Goal: Task Accomplishment & Management: Manage account settings

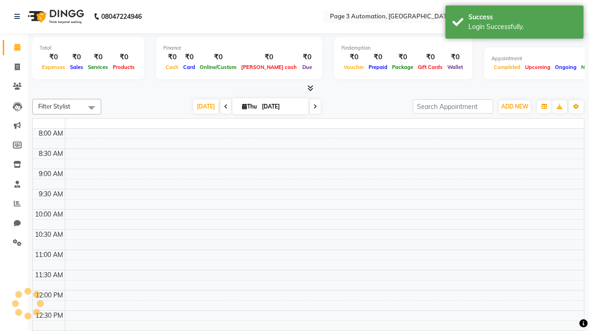
select select "en"
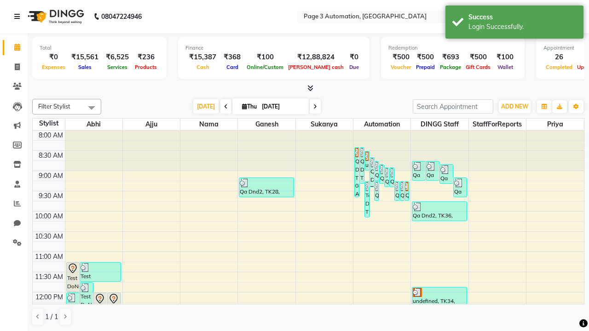
click at [19, 17] on icon at bounding box center [17, 16] width 6 height 6
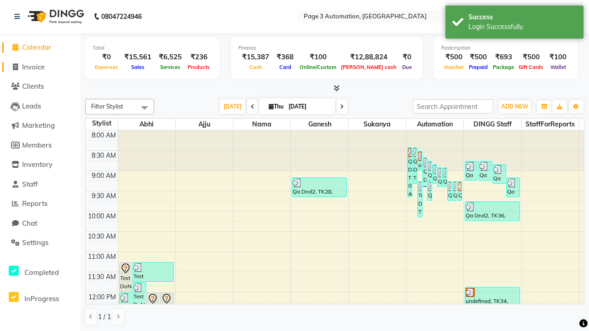
click at [40, 67] on span "Invoice" at bounding box center [33, 67] width 23 height 9
select select "service"
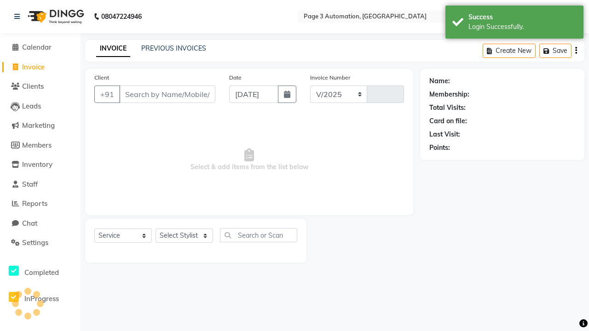
select select "2774"
type input "8851"
click at [19, 17] on icon at bounding box center [17, 16] width 6 height 6
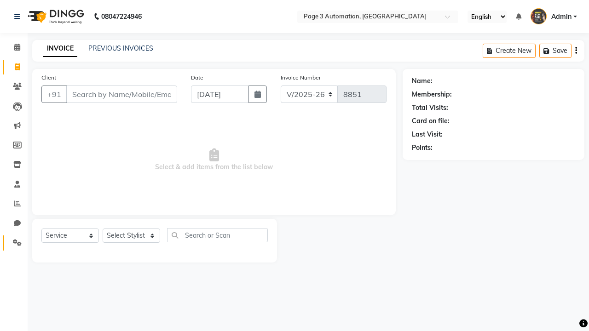
click at [14, 243] on icon at bounding box center [17, 242] width 9 height 7
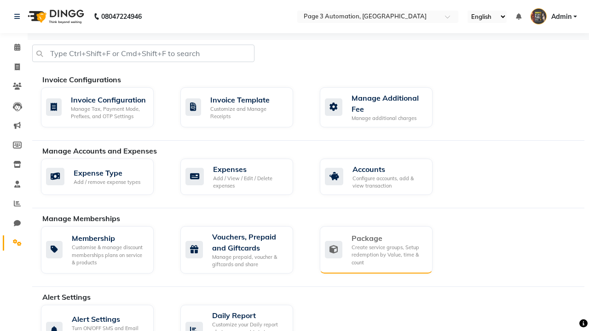
click at [388, 238] on div "Package" at bounding box center [388, 238] width 74 height 11
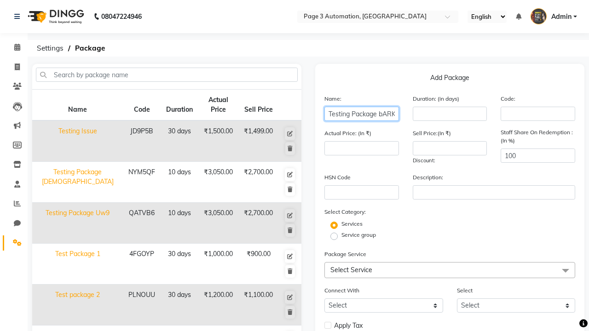
type input "Testing Package bARKJ"
type input "10"
type input "3050"
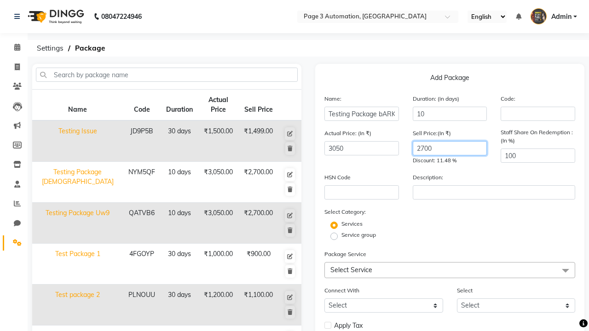
type input "2700"
click at [358, 235] on label "Service group" at bounding box center [358, 235] width 34 height 8
click at [340, 235] on input "Service group" at bounding box center [337, 236] width 6 height 6
radio input "true"
radio input "false"
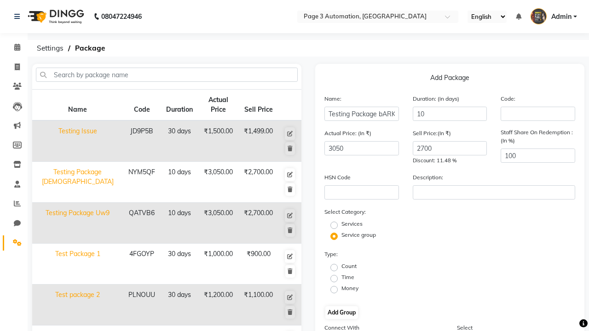
click at [348, 277] on label "Time" at bounding box center [347, 277] width 13 height 8
click at [340, 277] on input "Time" at bounding box center [337, 278] width 6 height 6
radio input "true"
click at [341, 313] on button "Add Group" at bounding box center [341, 312] width 33 height 13
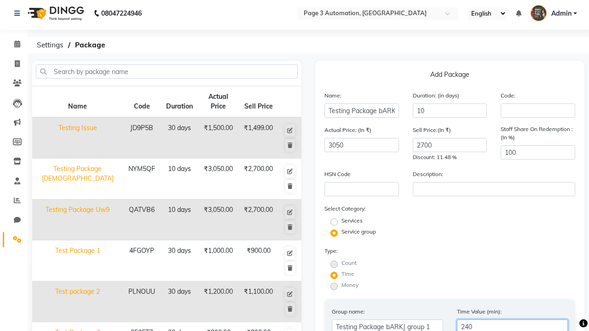
type input "240"
radio input "true"
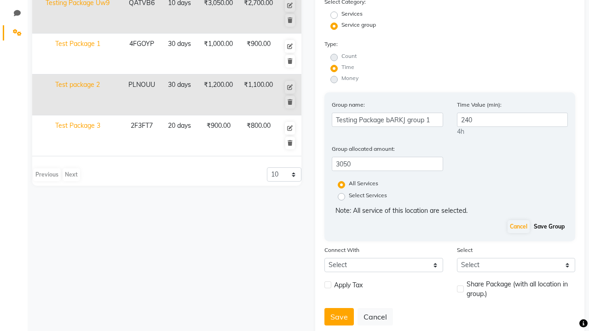
click at [549, 227] on button "Save Group" at bounding box center [548, 226] width 35 height 13
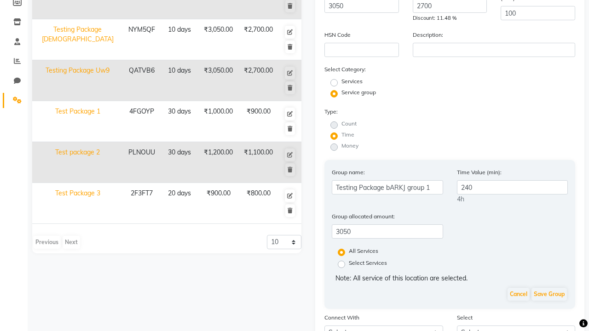
checkbox input "true"
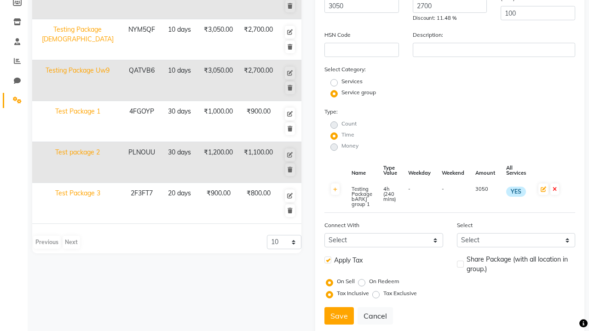
scroll to position [166, 0]
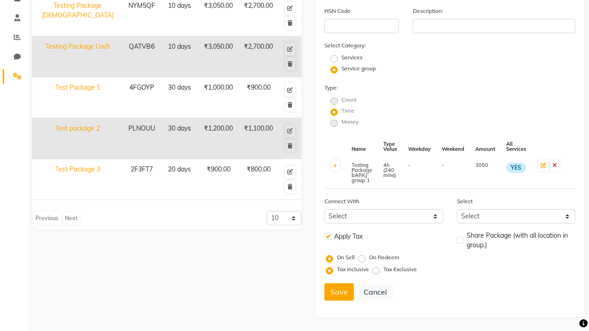
click at [460, 240] on label at bounding box center [460, 240] width 7 height 7
click at [460, 240] on input "checkbox" at bounding box center [460, 241] width 6 height 6
checkbox input "true"
click at [339, 292] on button "Save" at bounding box center [338, 291] width 29 height 17
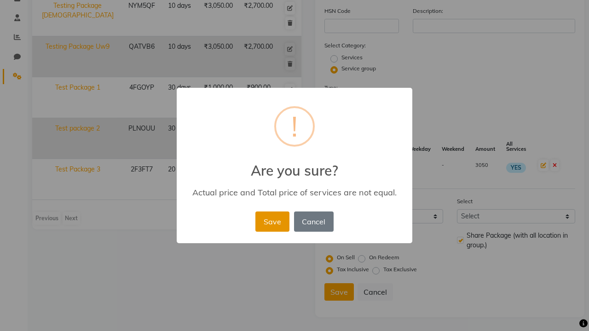
click at [272, 221] on button "Save" at bounding box center [272, 222] width 34 height 20
radio input "true"
radio input "false"
select select
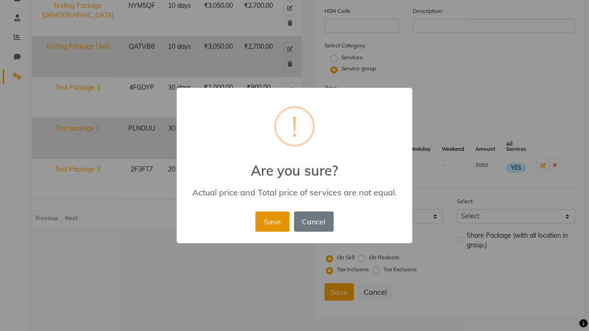
checkbox input "false"
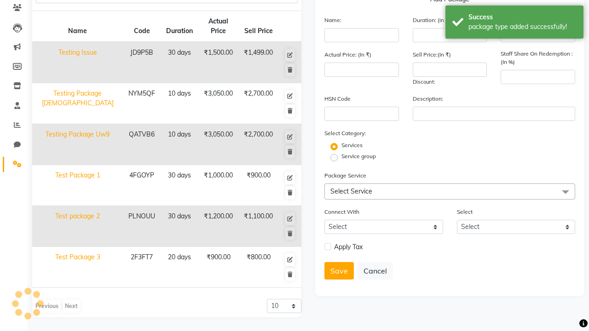
scroll to position [120, 0]
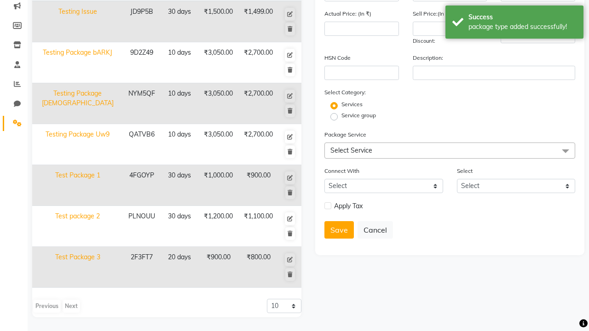
click at [514, 23] on div "package type added successfully!" at bounding box center [522, 27] width 108 height 10
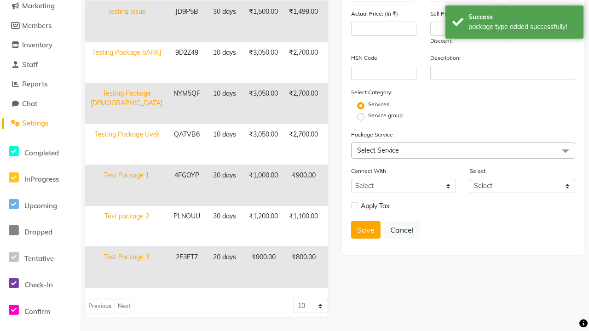
scroll to position [0, 0]
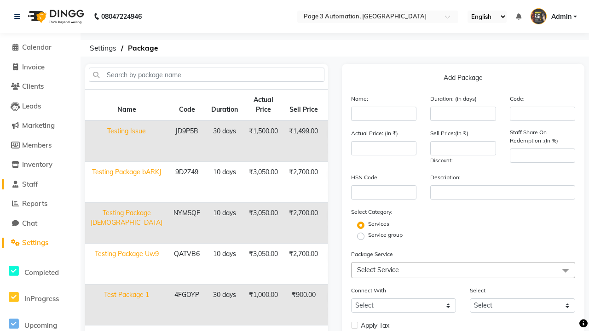
click at [40, 184] on link "Staff" at bounding box center [40, 184] width 76 height 11
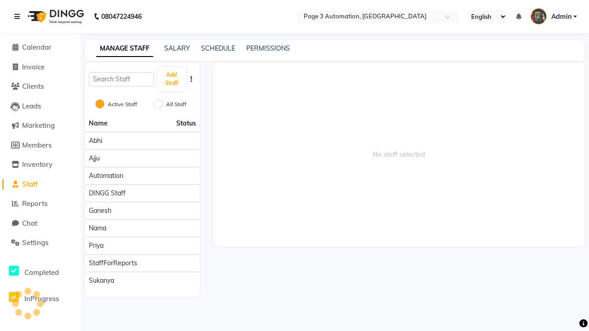
click at [19, 17] on icon at bounding box center [17, 16] width 6 height 6
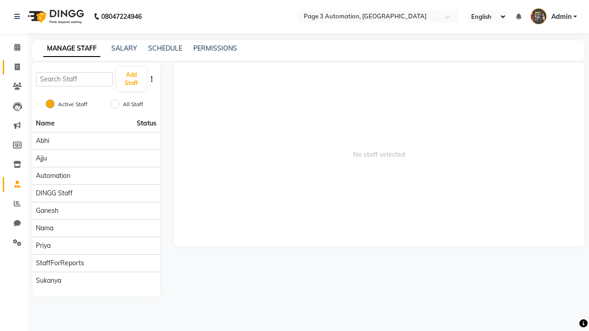
click at [14, 67] on span at bounding box center [17, 67] width 16 height 11
select select "2774"
select select "service"
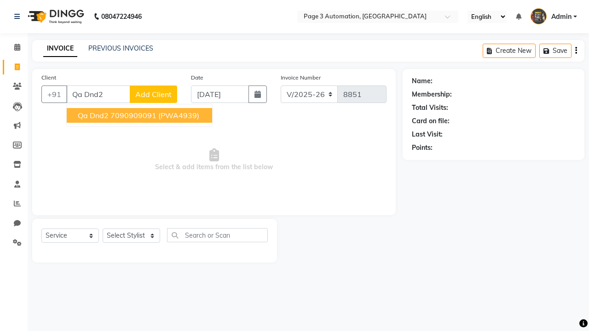
click at [140, 115] on ngb-highlight "7090909091" at bounding box center [133, 115] width 46 height 9
type input "7090909091"
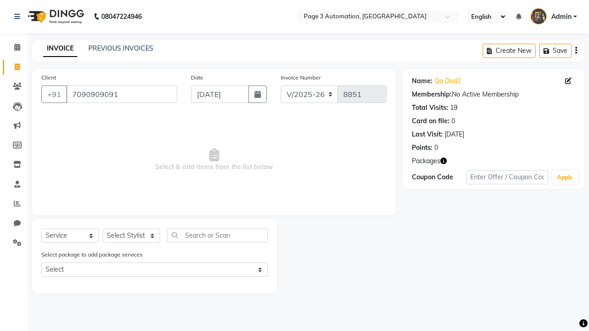
select select "package"
select select "77829"
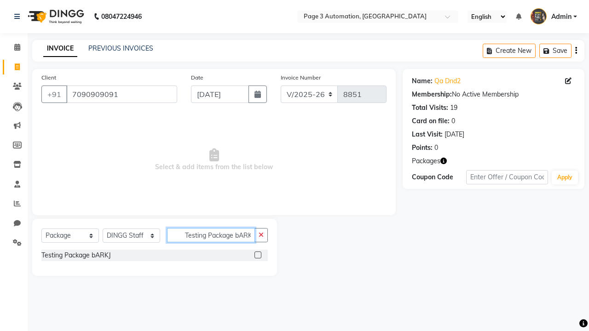
type input "Testing Package bARKJ"
click at [258, 255] on label at bounding box center [257, 255] width 7 height 7
click at [258, 255] on input "checkbox" at bounding box center [257, 255] width 6 height 6
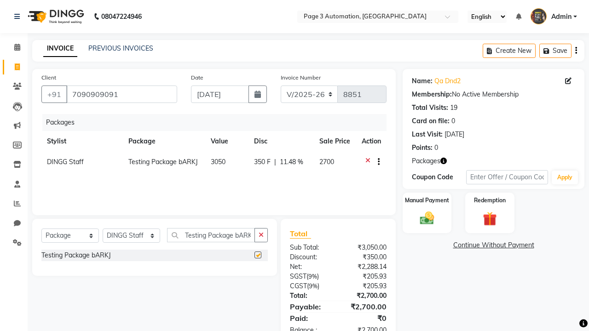
checkbox input "false"
click at [427, 201] on label "Manual Payment" at bounding box center [427, 200] width 46 height 9
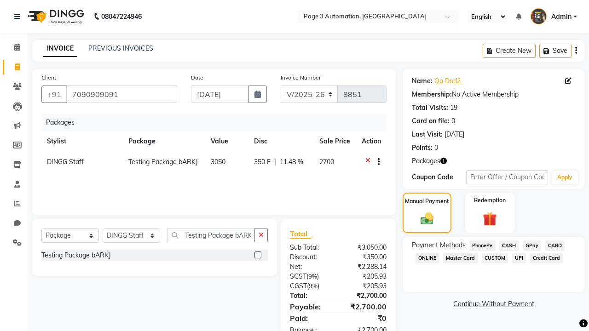
click at [509, 246] on span "CASH" at bounding box center [509, 246] width 20 height 11
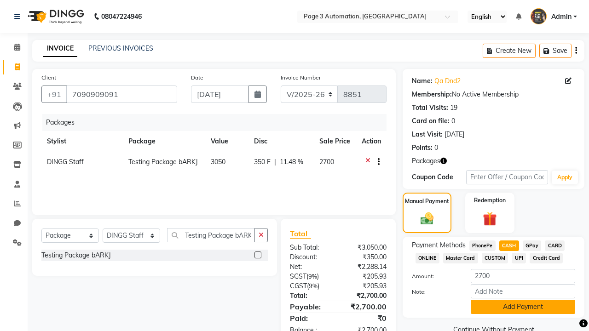
click at [522, 307] on button "Add Payment" at bounding box center [522, 307] width 104 height 14
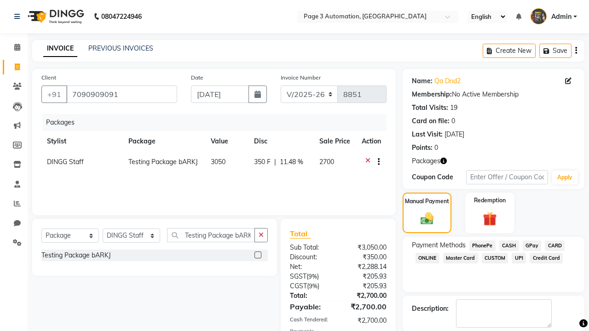
checkbox input "false"
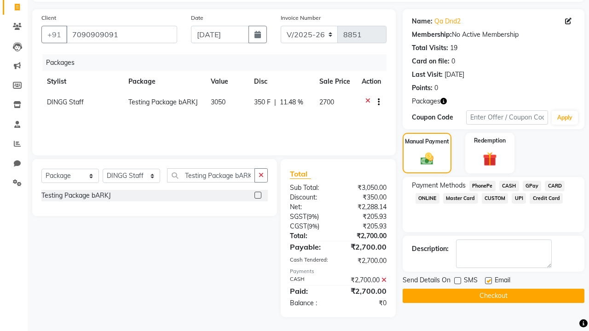
click at [488, 281] on label at bounding box center [488, 280] width 7 height 7
click at [488, 281] on input "checkbox" at bounding box center [488, 281] width 6 height 6
checkbox input "false"
click at [493, 296] on button "Checkout" at bounding box center [493, 296] width 182 height 14
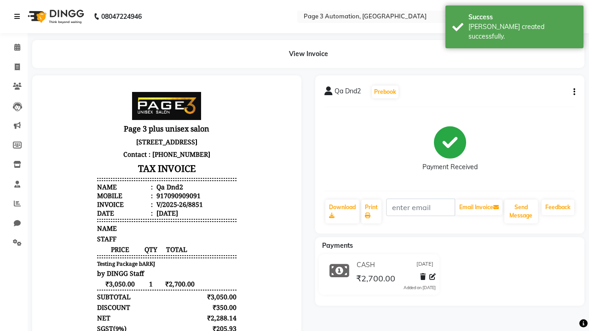
click at [514, 23] on div "[PERSON_NAME] created successfully." at bounding box center [522, 31] width 108 height 19
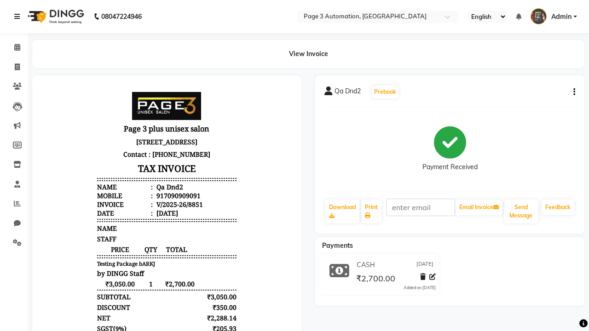
click at [19, 17] on icon at bounding box center [17, 16] width 6 height 6
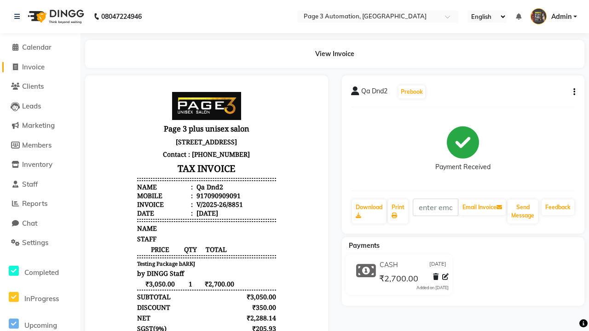
click at [40, 67] on span "Invoice" at bounding box center [33, 67] width 23 height 9
select select "service"
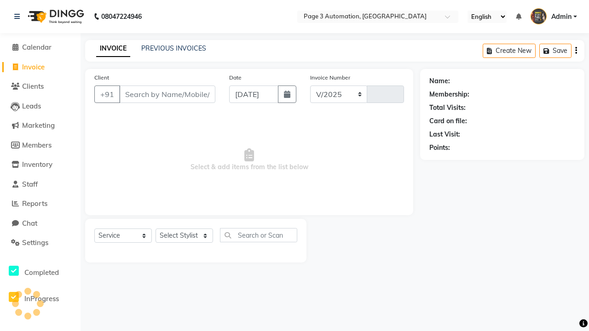
select select "2774"
type input "8852"
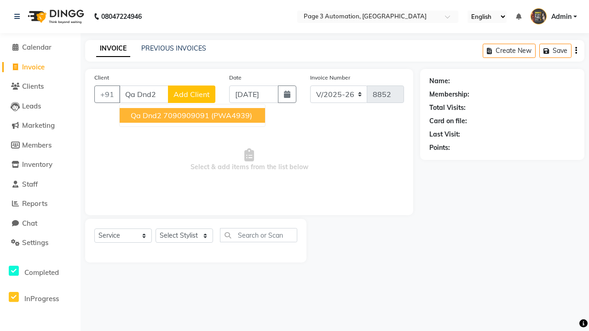
click at [193, 115] on ngb-highlight "7090909091" at bounding box center [186, 115] width 46 height 9
type input "7090909091"
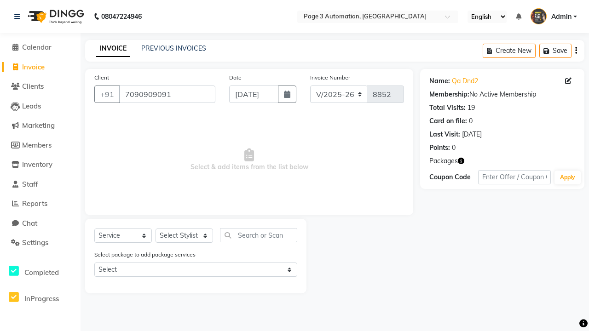
select select "71572"
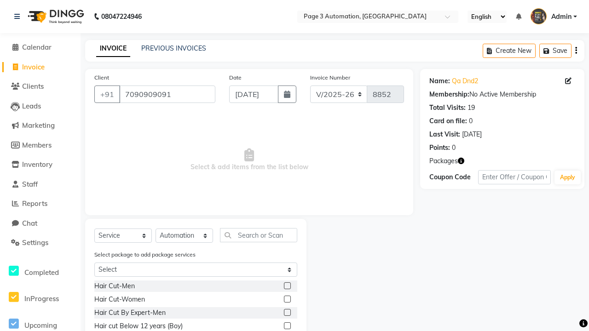
click at [287, 313] on label at bounding box center [287, 312] width 7 height 7
click at [287, 313] on input "checkbox" at bounding box center [287, 313] width 6 height 6
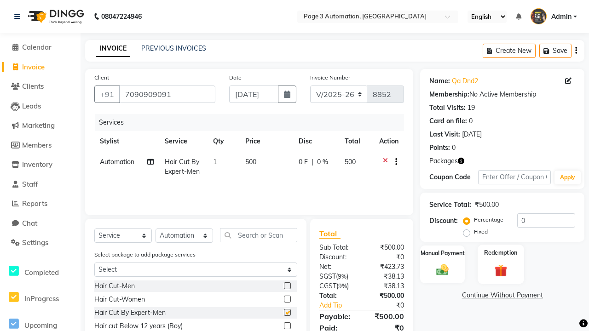
click at [500, 253] on label "Redemption" at bounding box center [500, 252] width 33 height 9
checkbox input "false"
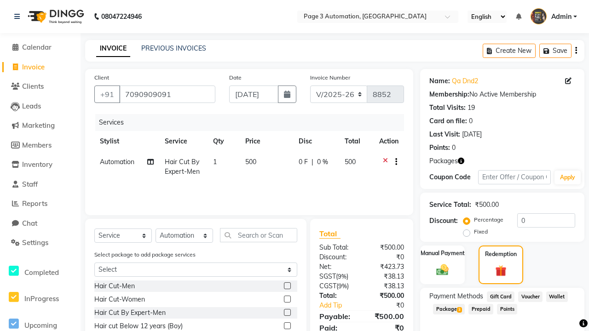
click at [449, 309] on span "Package 3" at bounding box center [449, 309] width 32 height 11
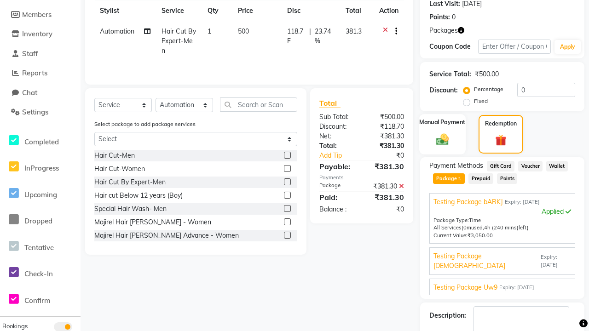
click at [442, 122] on label "Manual Payment" at bounding box center [442, 122] width 46 height 9
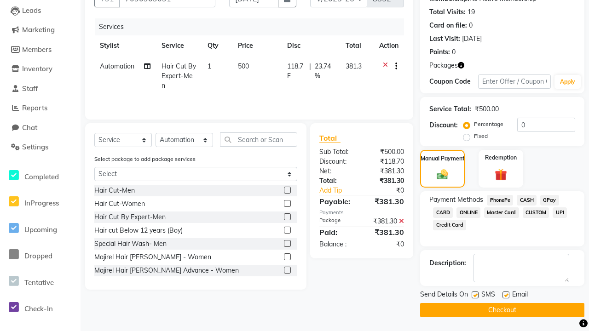
click at [526, 200] on span "CASH" at bounding box center [526, 200] width 20 height 11
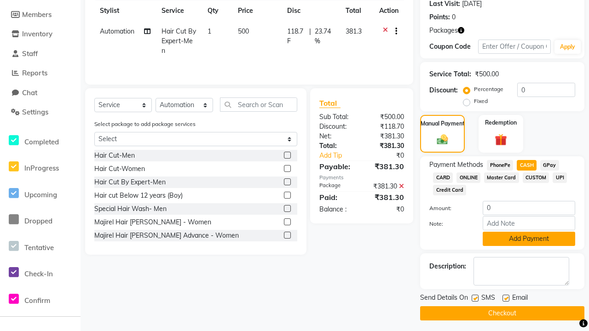
click at [528, 239] on button "Add Payment" at bounding box center [528, 239] width 92 height 14
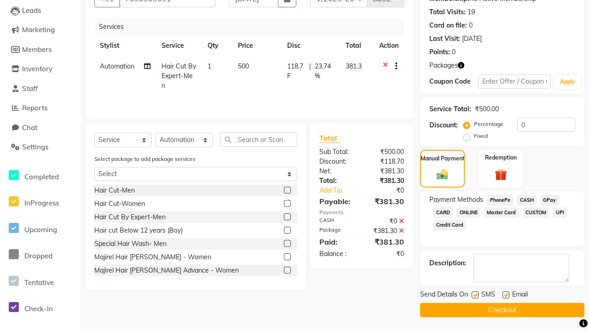
scroll to position [96, 0]
click at [475, 295] on label at bounding box center [474, 295] width 7 height 7
click at [475, 295] on input "checkbox" at bounding box center [474, 295] width 6 height 6
checkbox input "false"
click at [505, 295] on label at bounding box center [505, 295] width 7 height 7
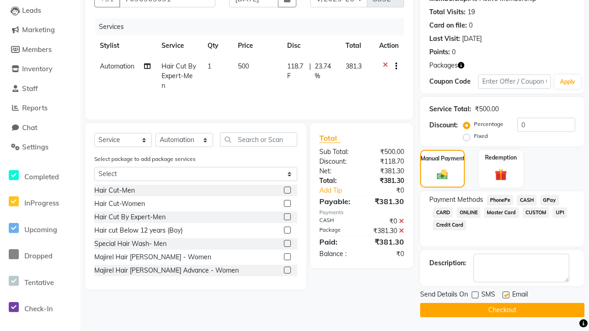
click at [505, 295] on input "checkbox" at bounding box center [505, 295] width 6 height 6
checkbox input "false"
click at [502, 310] on button "Checkout" at bounding box center [502, 310] width 164 height 14
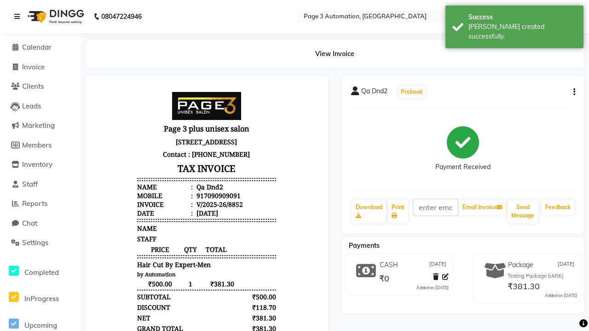
click at [514, 23] on div "[PERSON_NAME] created successfully." at bounding box center [522, 31] width 108 height 19
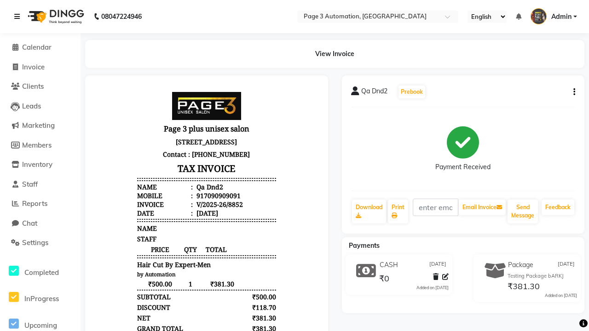
click at [19, 17] on icon at bounding box center [17, 16] width 6 height 6
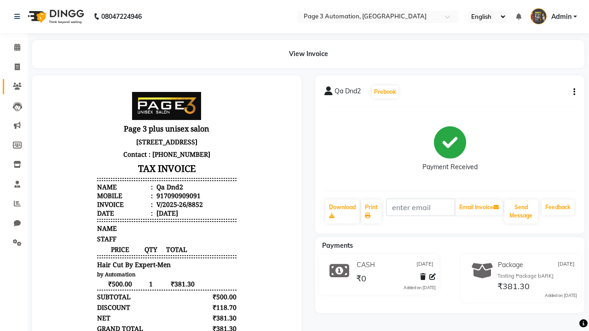
click at [14, 86] on icon at bounding box center [17, 86] width 9 height 7
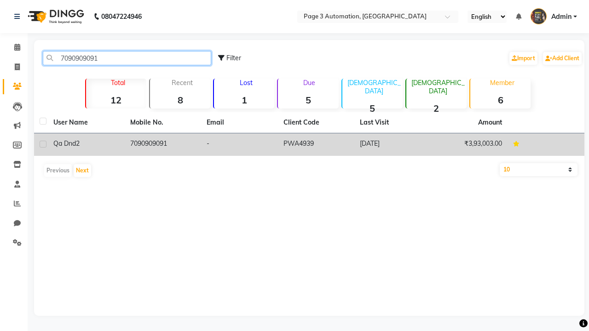
type input "7090909091"
click at [162, 144] on td "7090909091" at bounding box center [163, 144] width 77 height 23
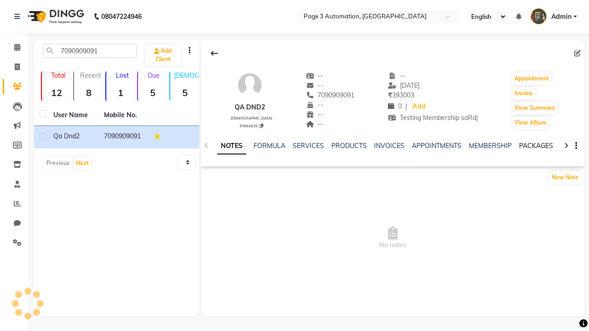
click at [535, 146] on link "PACKAGES" at bounding box center [536, 146] width 34 height 8
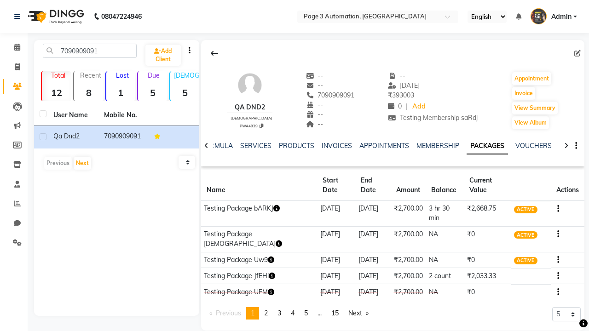
click at [555, 204] on button "button" at bounding box center [556, 209] width 6 height 10
click at [512, 205] on div "Edit" at bounding box center [512, 204] width 60 height 11
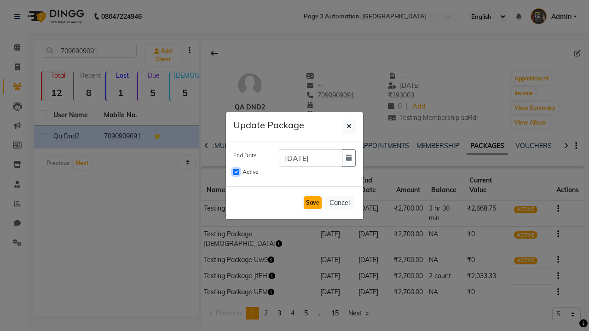
click at [236, 172] on input "Active" at bounding box center [236, 172] width 6 height 6
checkbox input "false"
click at [312, 203] on button "Save" at bounding box center [313, 202] width 18 height 13
checkbox input "false"
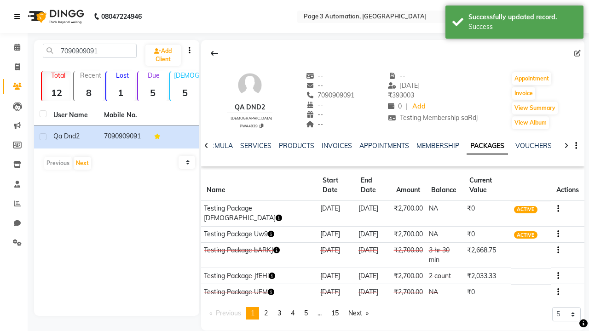
click at [514, 23] on div "Success" at bounding box center [522, 27] width 108 height 10
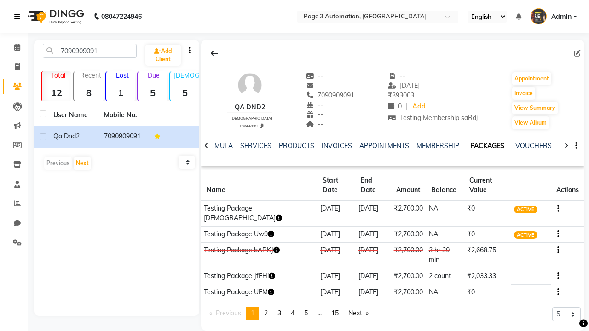
click at [19, 17] on icon at bounding box center [17, 16] width 6 height 6
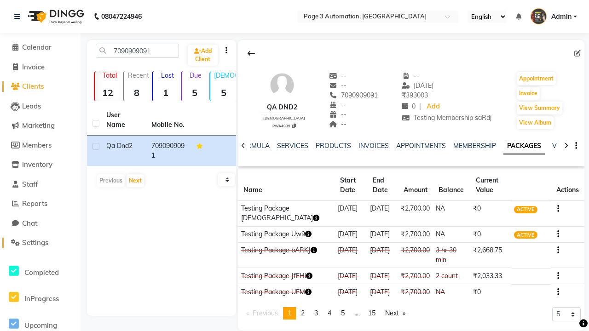
click at [40, 243] on span "Settings" at bounding box center [35, 242] width 26 height 9
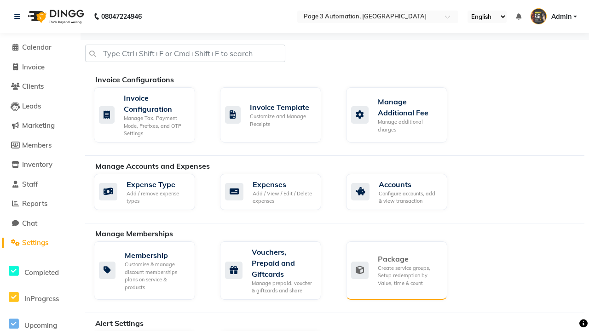
click at [408, 259] on div "Package" at bounding box center [409, 258] width 62 height 11
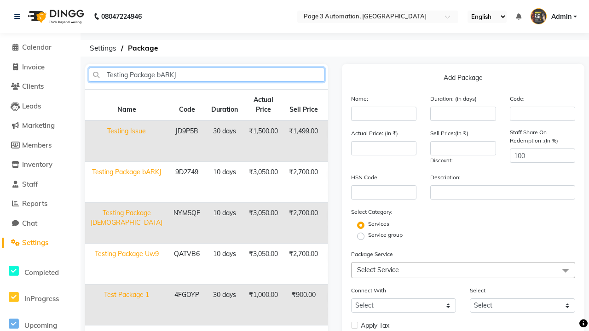
type input "Testing Package bARKJ"
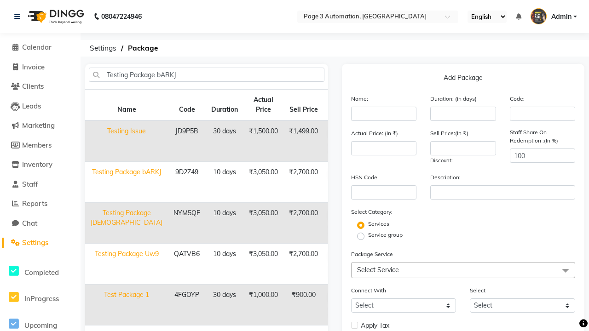
click at [332, 189] on icon at bounding box center [334, 190] width 5 height 6
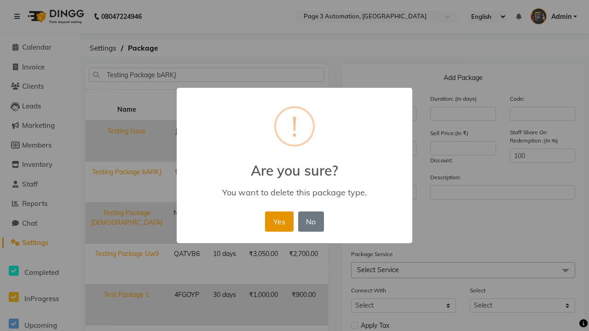
click at [279, 221] on button "Yes" at bounding box center [279, 222] width 28 height 20
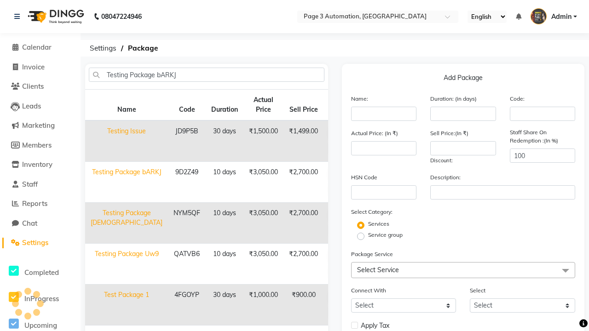
select select
checkbox input "false"
